Goal: Navigation & Orientation: Find specific page/section

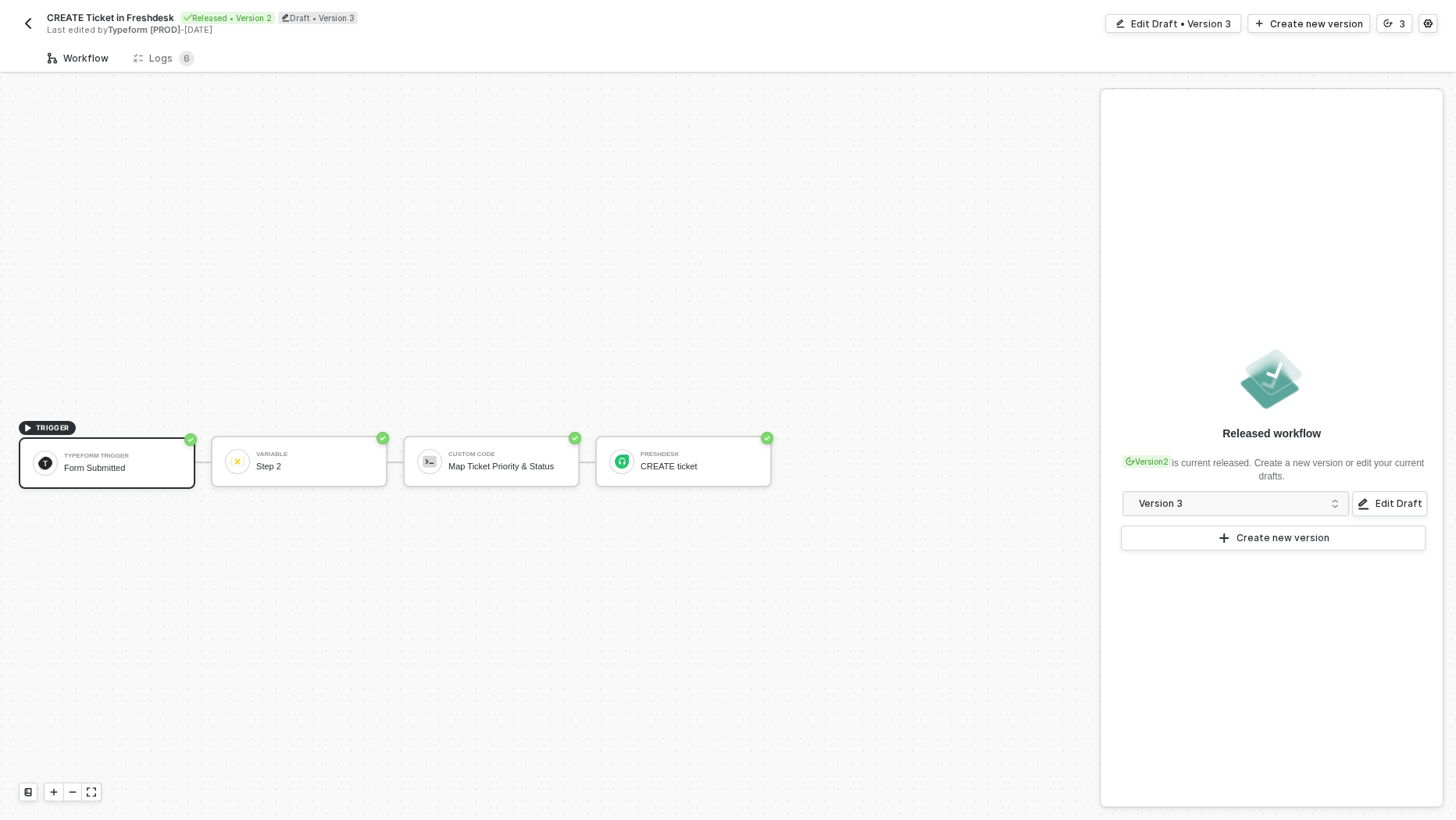
scroll to position [28, 0]
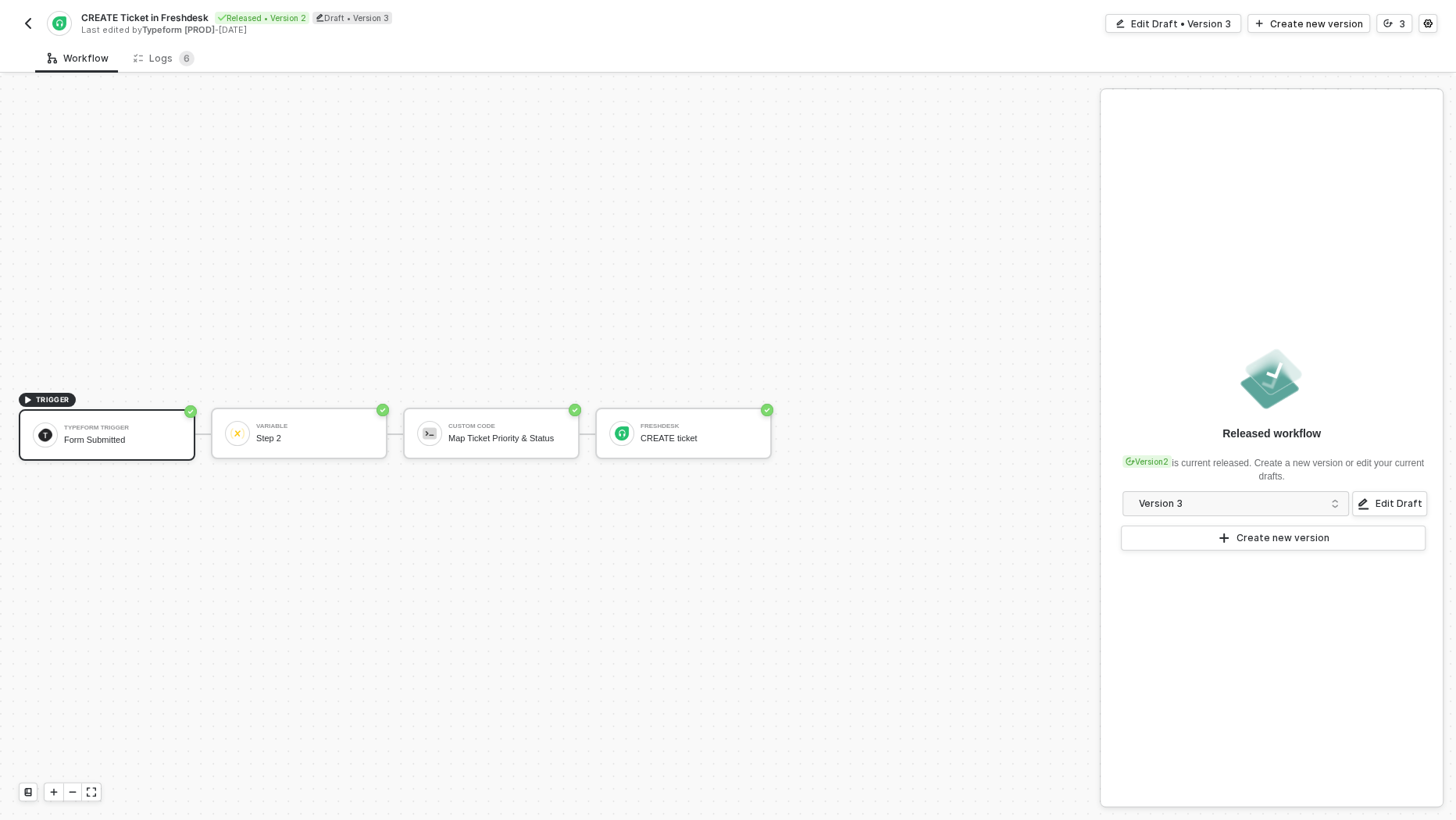
click at [30, 19] on img "button" at bounding box center [28, 24] width 12 height 12
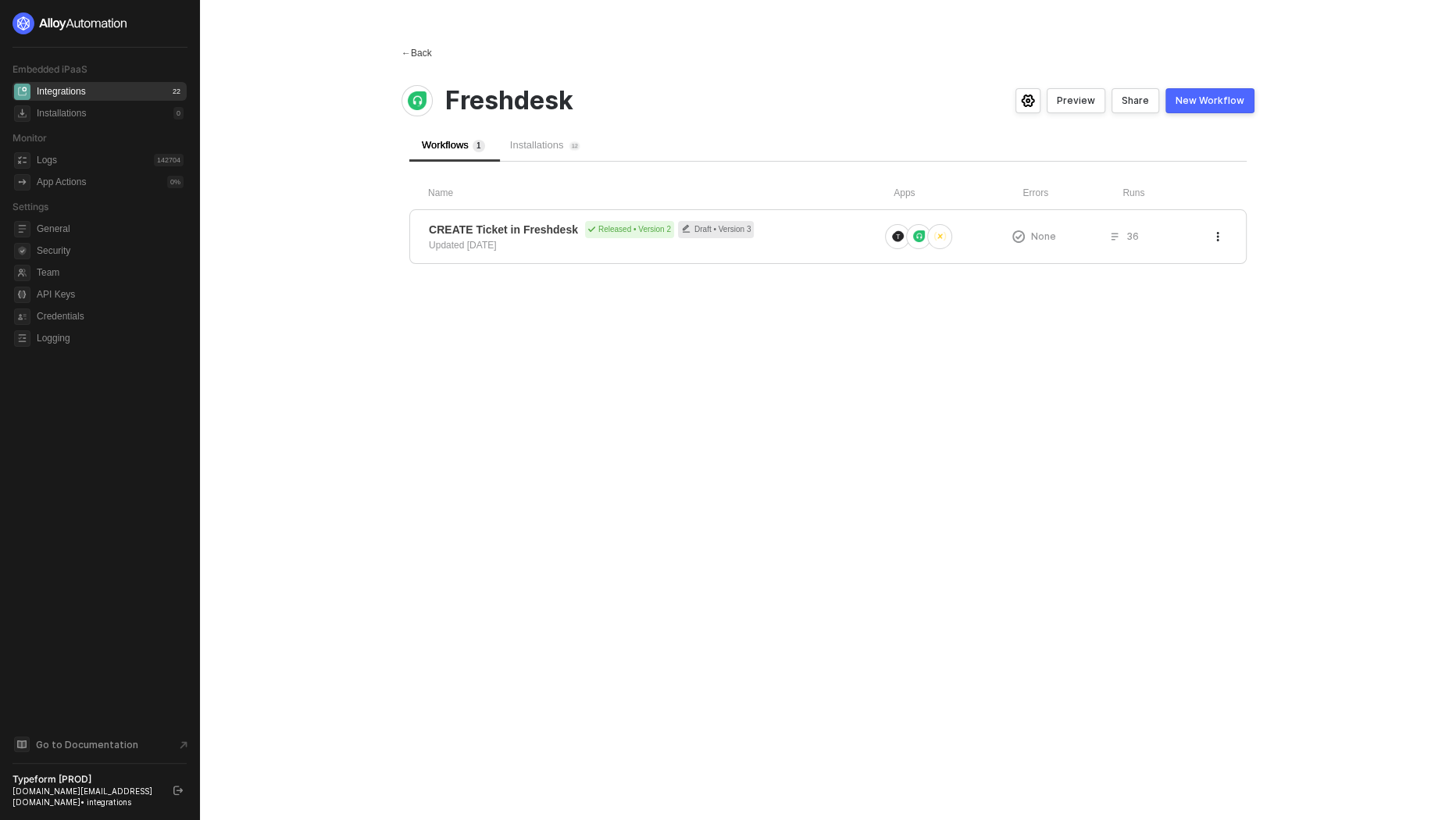
click at [405, 54] on span "←" at bounding box center [406, 53] width 10 height 11
